Goal: Information Seeking & Learning: Learn about a topic

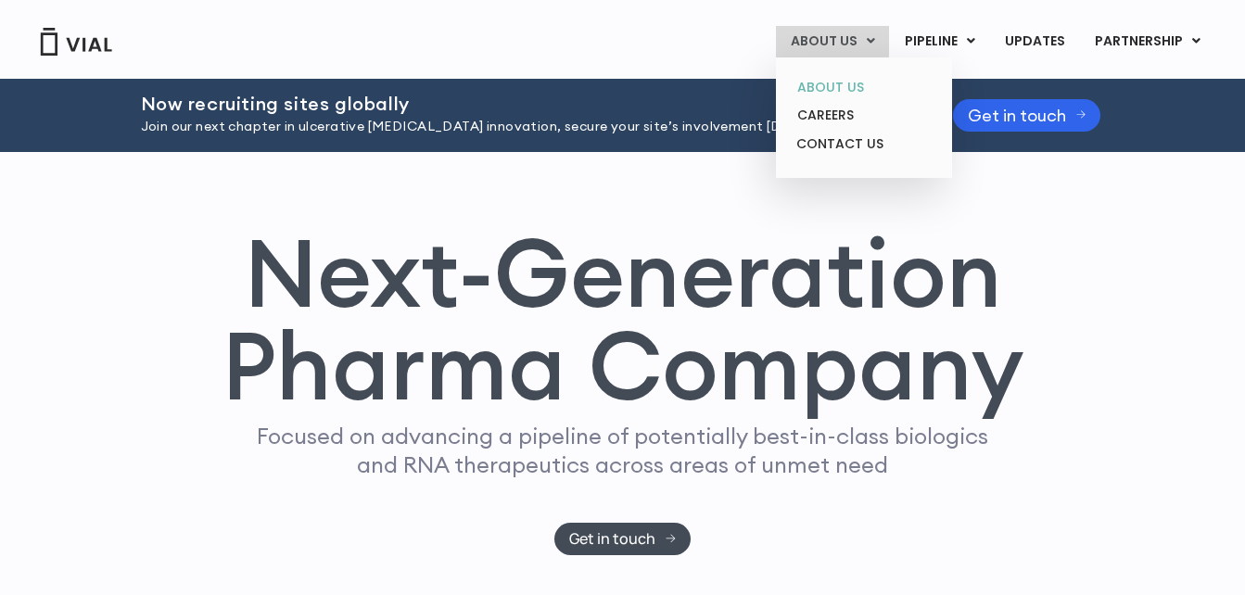
drag, startPoint x: 868, startPoint y: 57, endPoint x: 844, endPoint y: 87, distance: 38.2
click at [844, 79] on div "ABOUT US ABOUT US CAREERS CONTACT US PIPELINE TL1A HLE PHASE 2 INHBE/ACTIVIN E …" at bounding box center [623, 39] width 1208 height 79
click at [844, 87] on link "ABOUT US" at bounding box center [864, 87] width 162 height 29
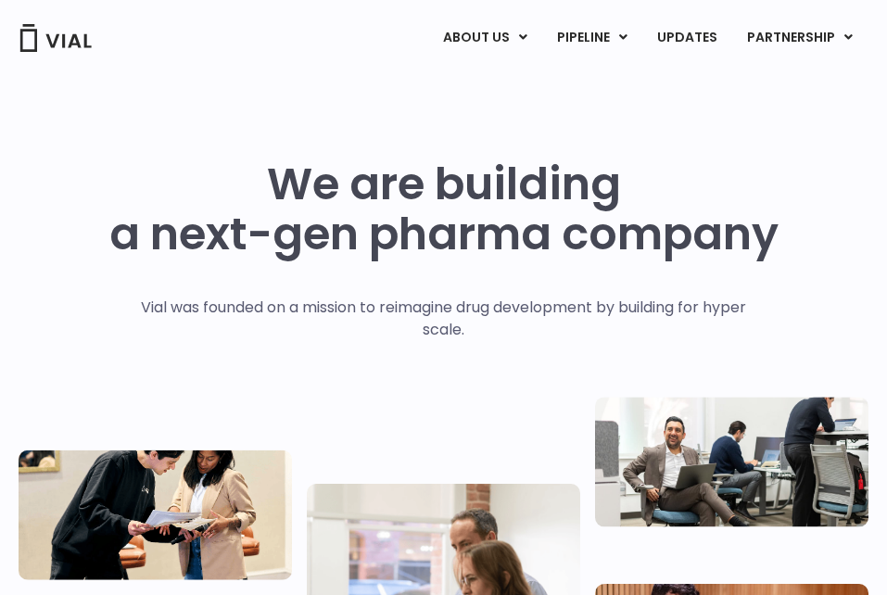
click at [860, 119] on div "We are building a next-gen pharma company Vial was founded on a mission to reim…" at bounding box center [444, 446] width 850 height 740
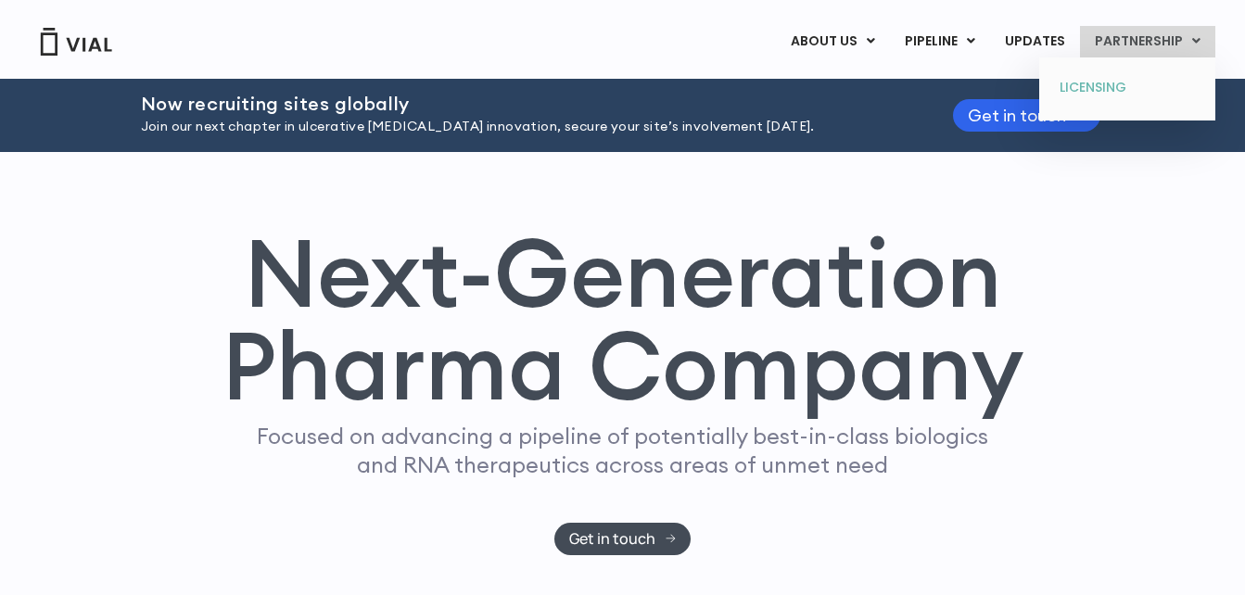
click at [1133, 80] on link "LICENSING" at bounding box center [1127, 88] width 162 height 30
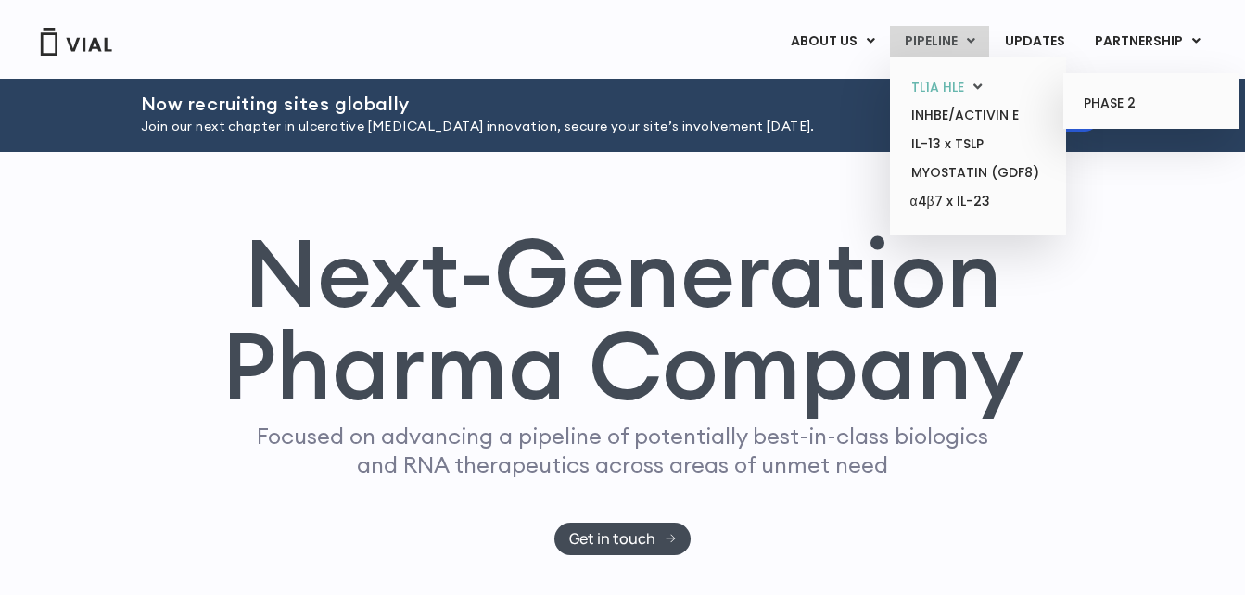
click at [950, 73] on link "TL1A HLE" at bounding box center [978, 87] width 162 height 29
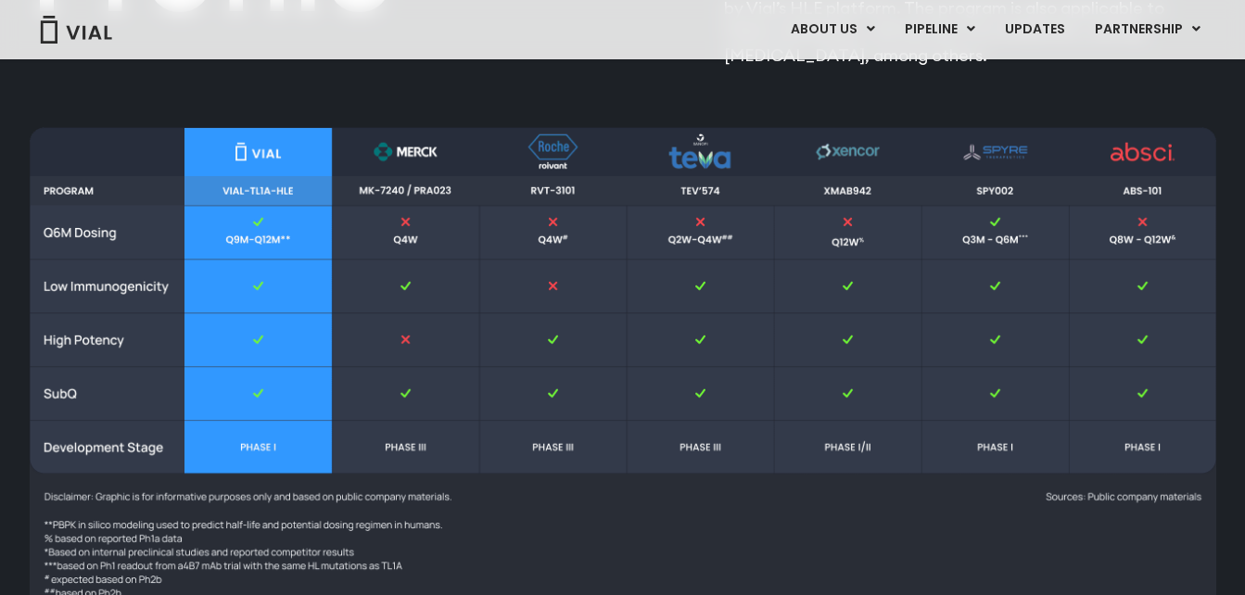
scroll to position [2496, 0]
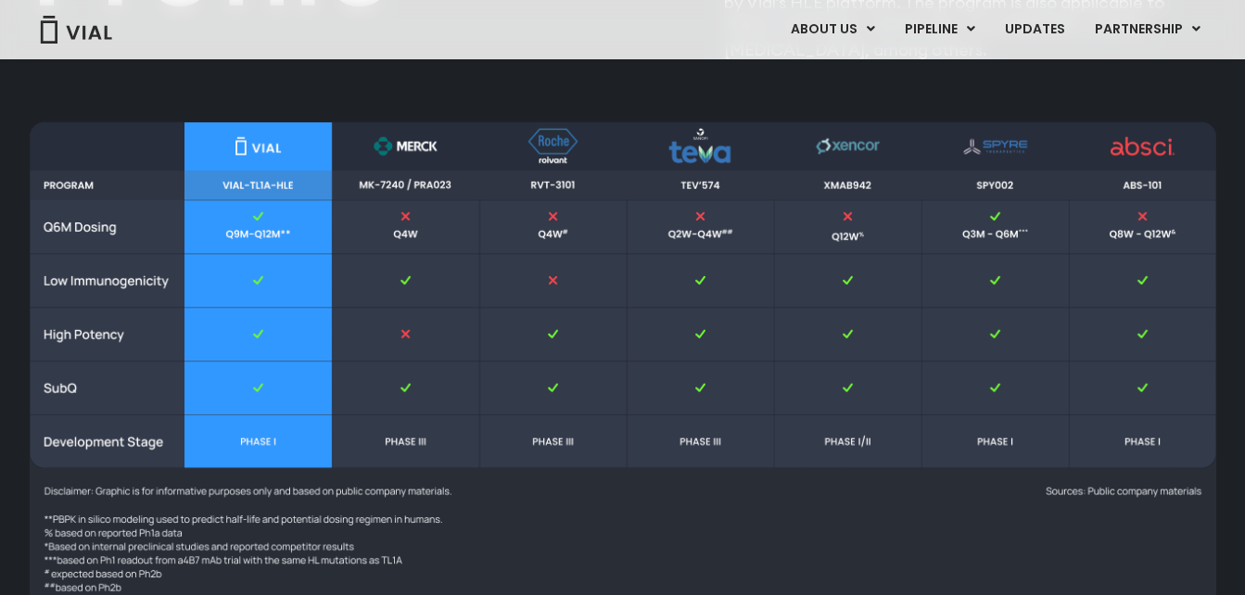
click at [246, 229] on img at bounding box center [623, 371] width 1187 height 501
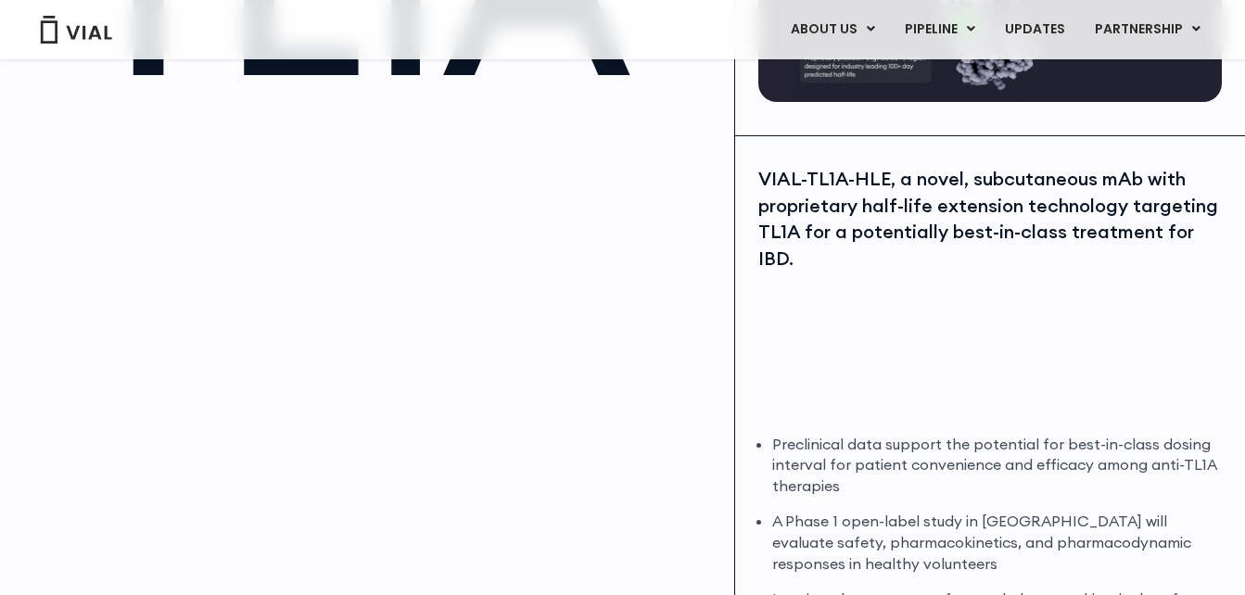
scroll to position [0, 0]
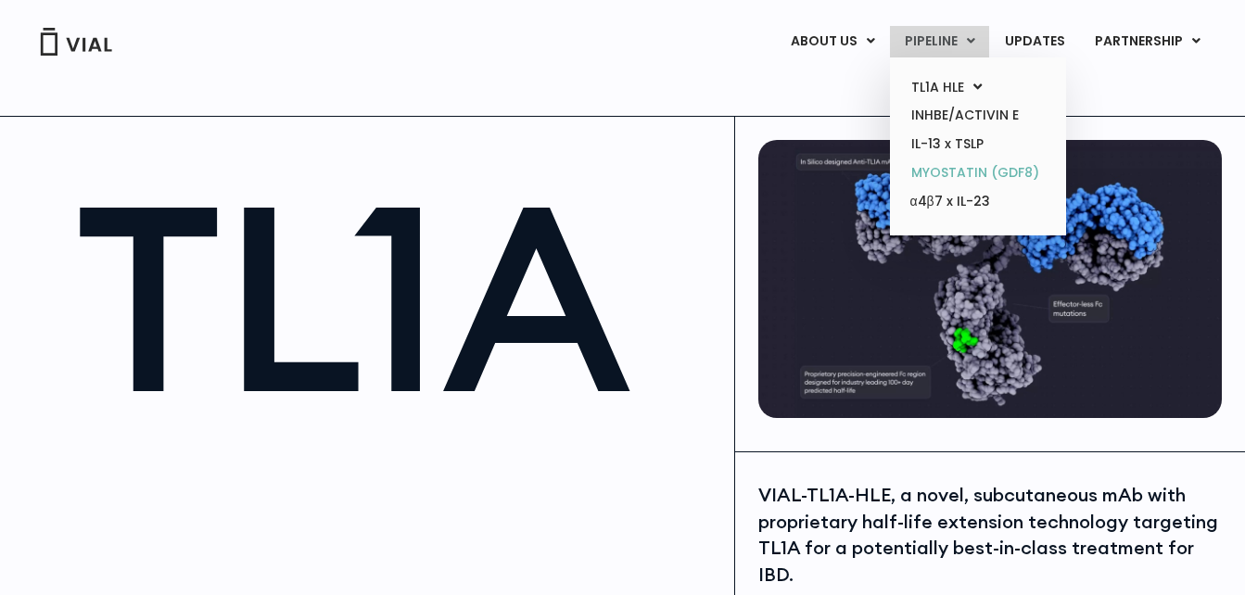
click at [1004, 167] on link "MYOSTATIN (GDF8)" at bounding box center [978, 173] width 162 height 29
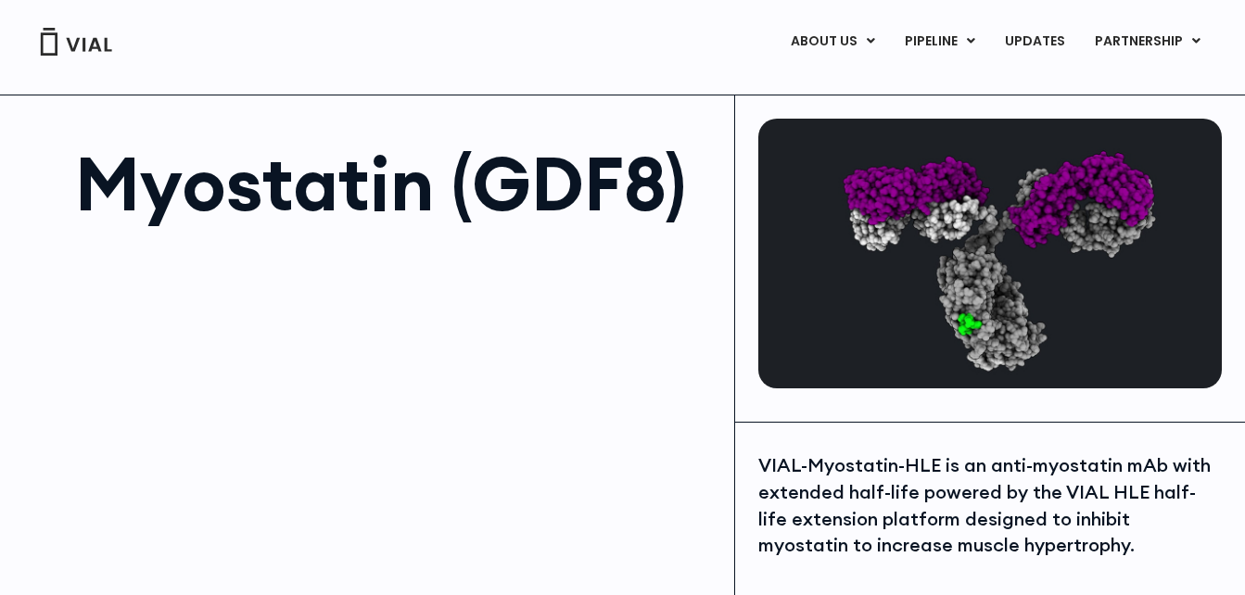
scroll to position [14, 0]
